Goal: Find specific page/section

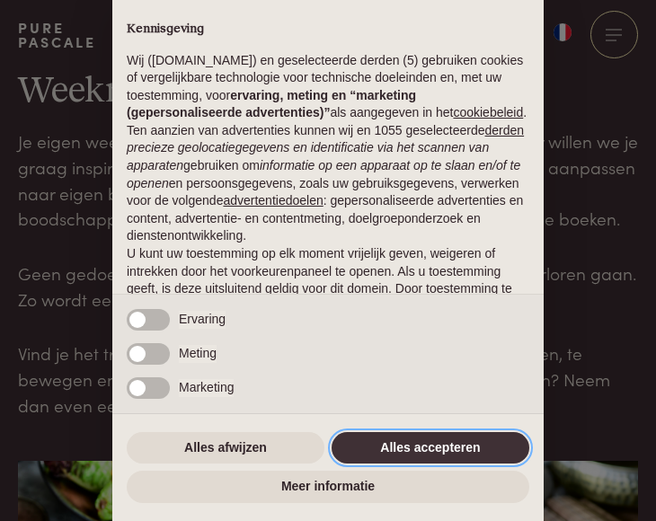
click at [404, 441] on button "Alles accepteren" at bounding box center [431, 448] width 198 height 32
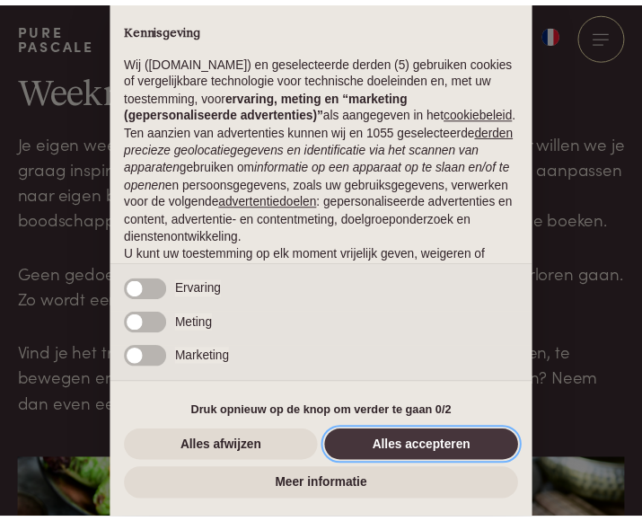
scroll to position [155, 0]
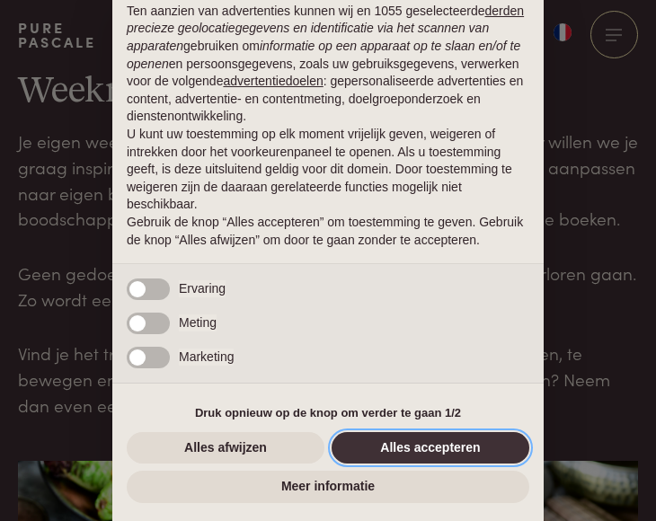
click at [427, 449] on button "Alles accepteren" at bounding box center [431, 448] width 198 height 32
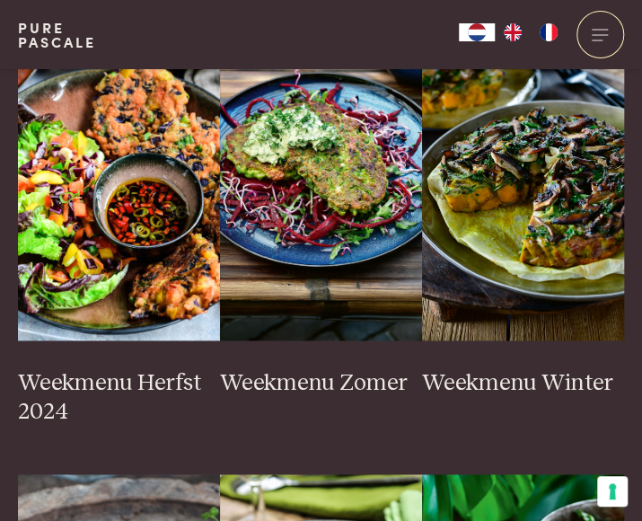
scroll to position [502, 0]
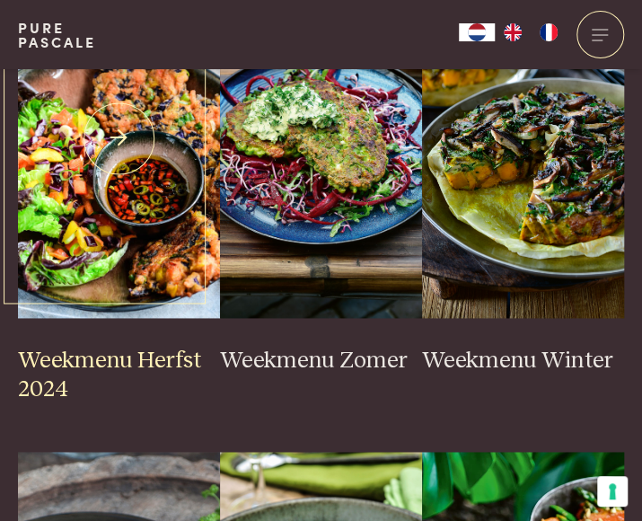
click at [58, 358] on h3 "Weekmenu Herfst 2024" at bounding box center [119, 376] width 202 height 58
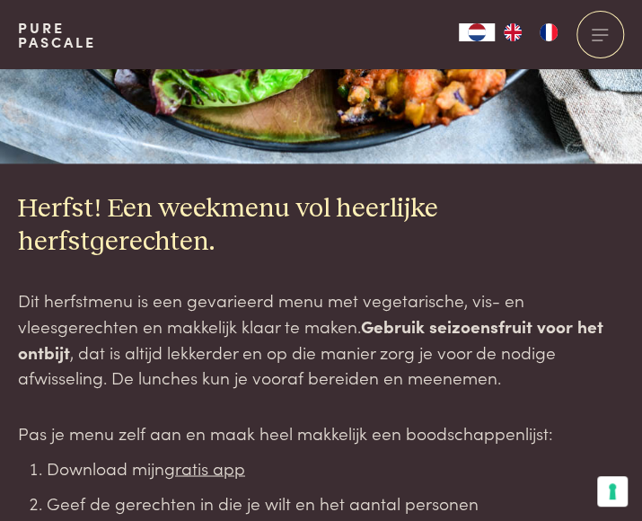
scroll to position [728, 0]
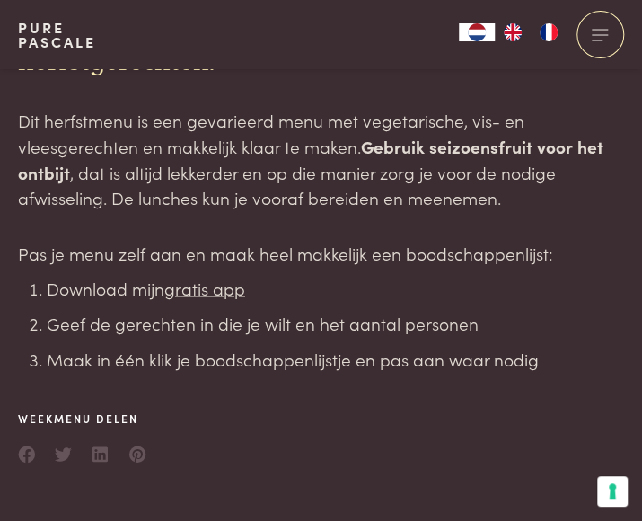
click at [221, 289] on u "gratis app" at bounding box center [204, 287] width 81 height 24
